Goal: Navigation & Orientation: Go to known website

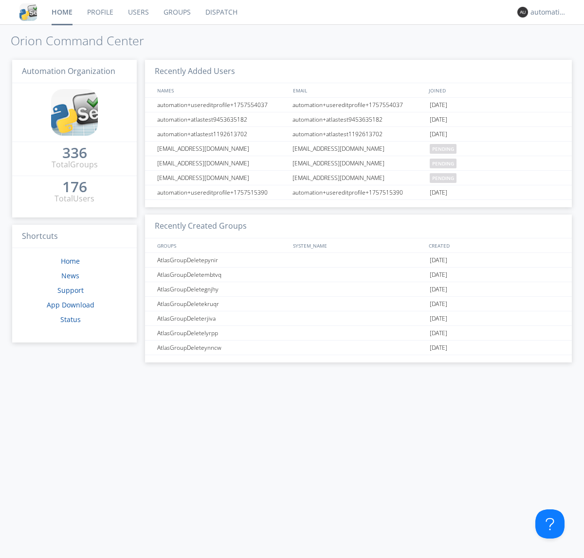
click at [220, 12] on link "Dispatch" at bounding box center [221, 12] width 47 height 24
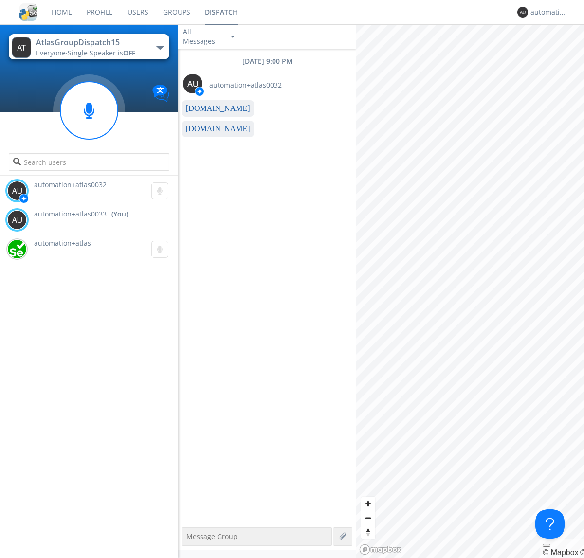
click at [213, 129] on link "www.orionlabs.io" at bounding box center [218, 129] width 64 height 8
type textarea "https://www.orionlabs.io"
